Goal: Task Accomplishment & Management: Use online tool/utility

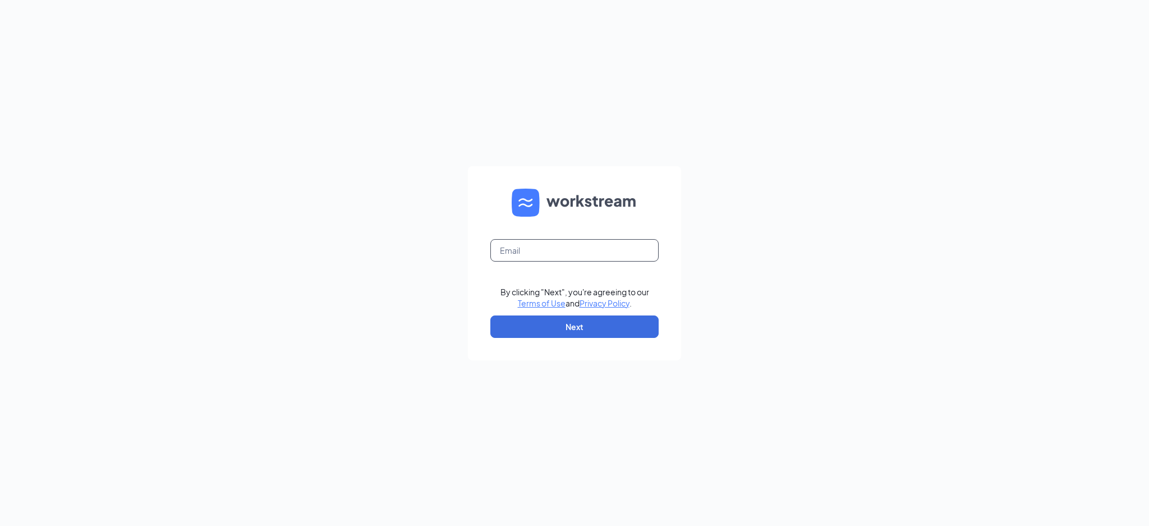
click at [555, 251] on input "text" at bounding box center [574, 250] width 168 height 22
type input "celarmie@tapplastics.com"
click at [611, 249] on input "celarmie@tapplastics.com" at bounding box center [574, 250] width 168 height 22
click at [563, 333] on button "Next" at bounding box center [574, 326] width 168 height 22
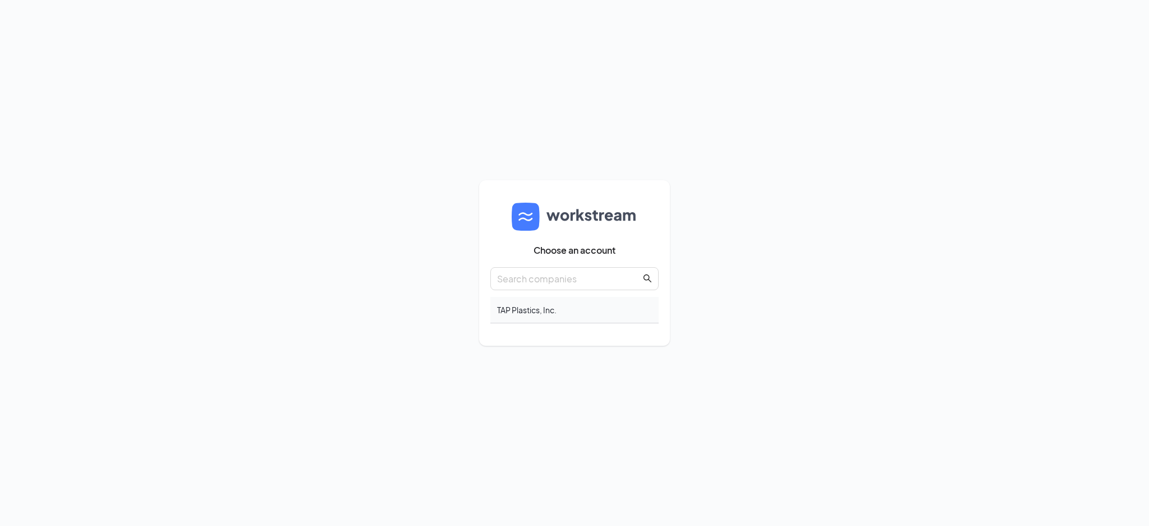
click at [542, 304] on div "TAP Plastics, Inc." at bounding box center [574, 310] width 168 height 26
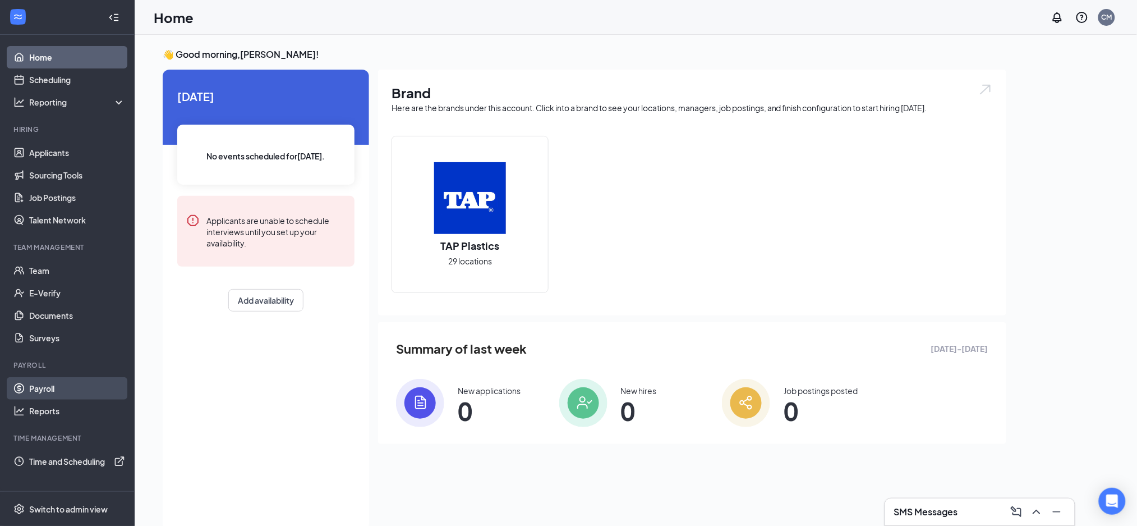
click at [59, 387] on link "Payroll" at bounding box center [77, 388] width 96 height 22
